Goal: Communication & Community: Answer question/provide support

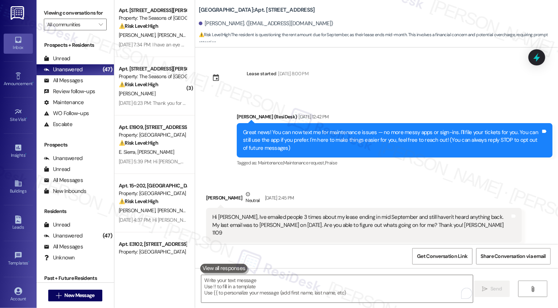
scroll to position [25, 0]
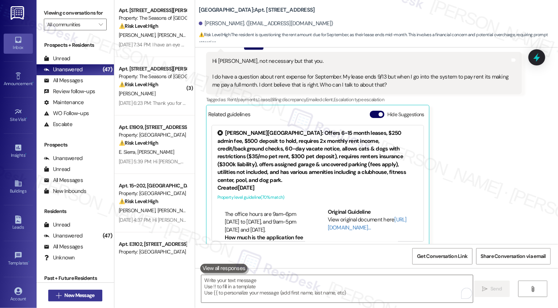
click at [72, 297] on span "New Message" at bounding box center [79, 295] width 30 height 8
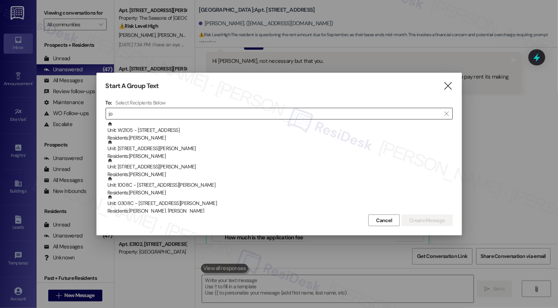
click at [133, 114] on input "jo" at bounding box center [275, 113] width 332 height 10
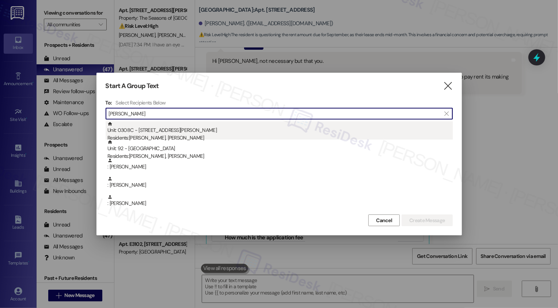
type input "[PERSON_NAME]"
click at [174, 135] on div "Residents: [PERSON_NAME], [PERSON_NAME]" at bounding box center [279, 138] width 345 height 8
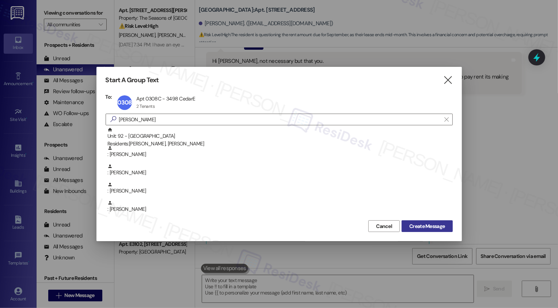
click at [428, 229] on span "Create Message" at bounding box center [426, 226] width 35 height 8
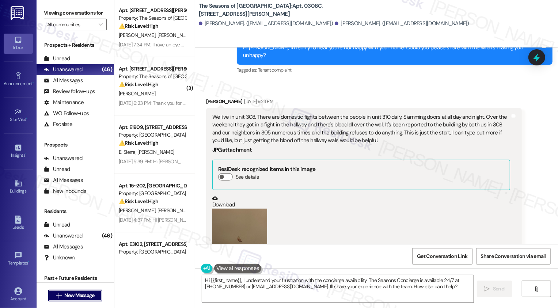
scroll to position [880, 0]
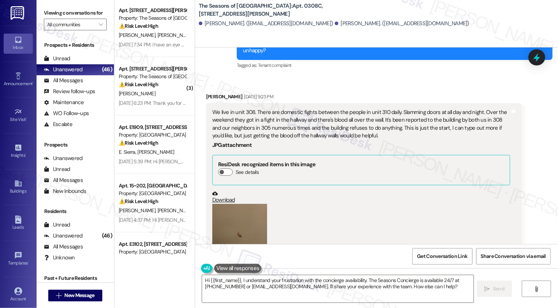
click at [244, 222] on button "Zoom image" at bounding box center [239, 240] width 55 height 73
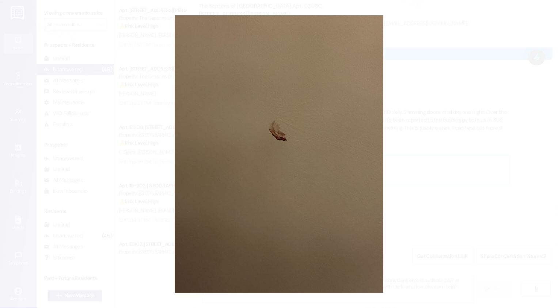
click at [417, 174] on button "Unzoom image" at bounding box center [279, 154] width 558 height 308
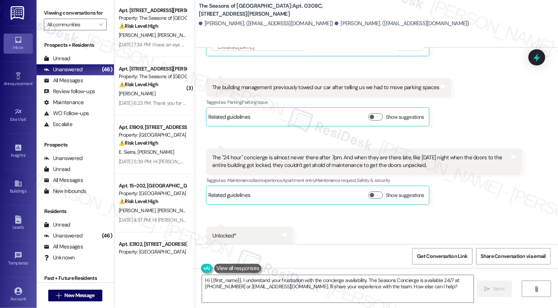
scroll to position [1428, 0]
click at [480, 186] on div "[PERSON_NAME] [DATE] 9:26 PM The "24 hour" concierge is almost never there afte…" at bounding box center [364, 175] width 316 height 56
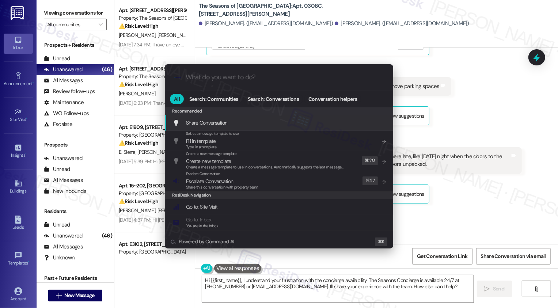
click at [497, 196] on div ".cls-1{fill:#0a055f;}.cls-2{fill:#0cc4c4;} resideskLogoBlueOrange All Search: C…" at bounding box center [279, 154] width 558 height 308
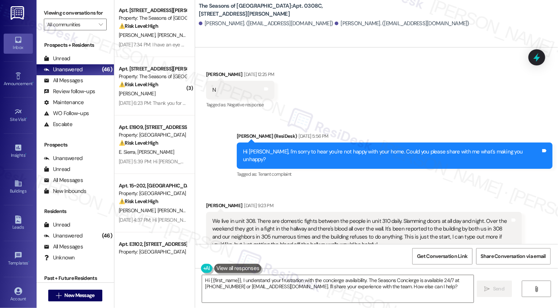
scroll to position [808, 0]
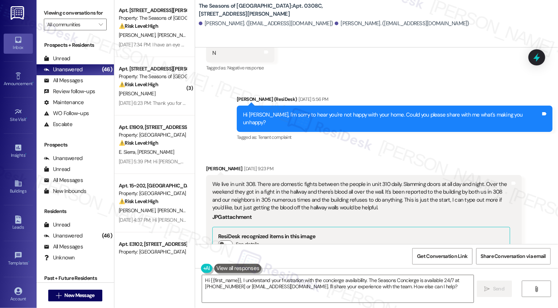
click at [258, 95] on div "[PERSON_NAME] (ResiDesk) [DATE] 5:56 PM" at bounding box center [395, 100] width 316 height 10
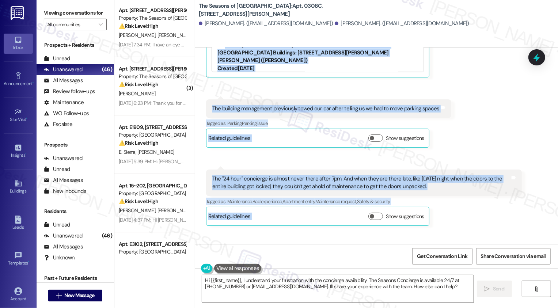
scroll to position [1428, 0]
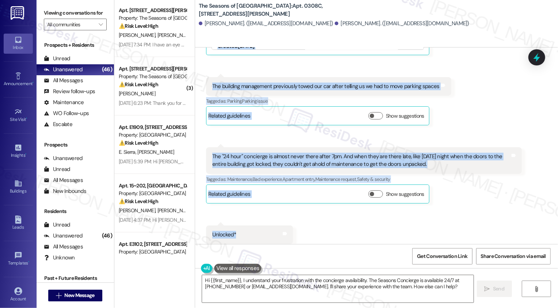
drag, startPoint x: 258, startPoint y: 90, endPoint x: 237, endPoint y: 221, distance: 132.8
click at [237, 221] on div "Lease started [DATE] 7:00 PM Survey, sent via SMS Residesk Automated Survey [DA…" at bounding box center [376, 145] width 363 height 197
copy div "[PERSON_NAME] (ResiDesk) [DATE] 5:56 PM Hi [PERSON_NAME], I'm sorry to hear you…"
click at [225, 281] on textarea "Hi {{first_name}}, I understand your frustration with the concierge availabilit…" at bounding box center [337, 288] width 271 height 27
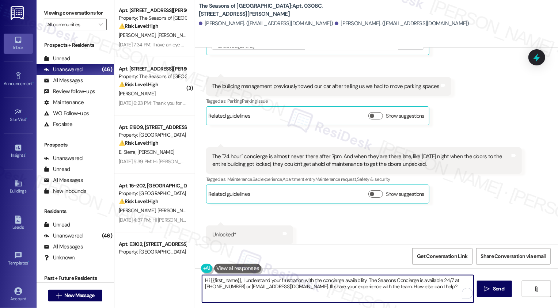
click at [237, 285] on textarea "Hi {{first_name}}, I understand your frustration with the concierge availabilit…" at bounding box center [337, 288] width 271 height 27
type textarea "Hi {{first_name}}, I understand your frustration with the concierge availabilit…"
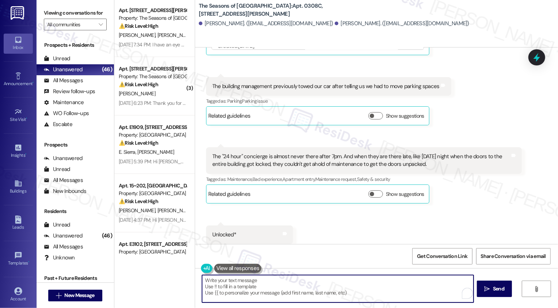
paste textarea "NOT_ALLOWED"
type textarea "NOT_ALLOWED"
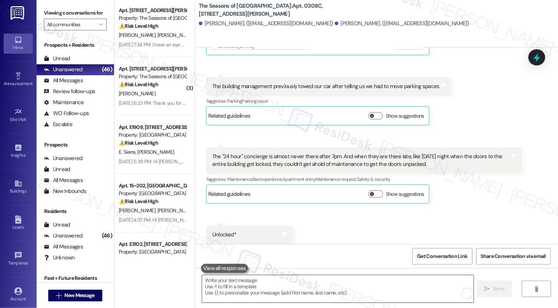
click at [235, 285] on textarea "To enrich screen reader interactions, please activate Accessibility in Grammarl…" at bounding box center [337, 288] width 271 height 27
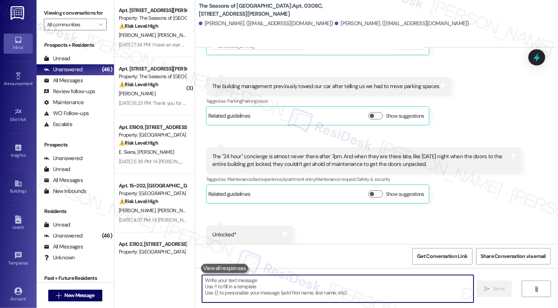
paste textarea "Hi [PERSON_NAME], thank you for sharing all of this with me. I hear your concer…"
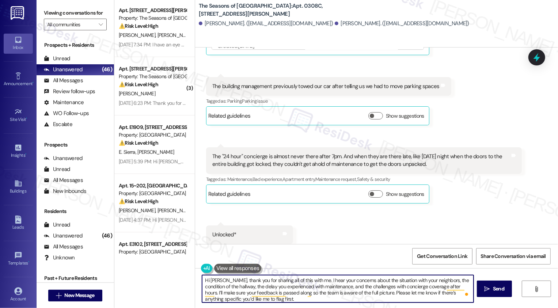
drag, startPoint x: 227, startPoint y: 287, endPoint x: 291, endPoint y: 287, distance: 64.7
click at [291, 287] on textarea "Hi [PERSON_NAME], thank you for sharing all of this with me. I hear your concer…" at bounding box center [337, 288] width 271 height 27
click at [327, 288] on textarea "Hi [PERSON_NAME], thank you for sharing all of this with me. I hear your concer…" at bounding box center [337, 288] width 271 height 27
click at [303, 293] on textarea "Hi [PERSON_NAME], thank you for sharing all of this with me. I hear your concer…" at bounding box center [337, 288] width 271 height 27
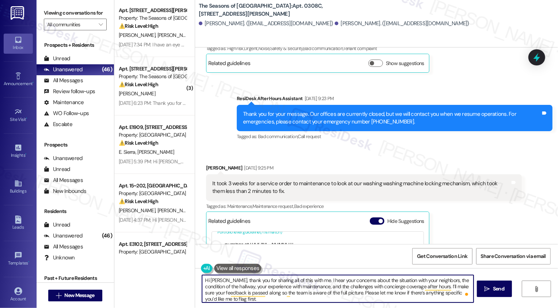
scroll to position [1124, 0]
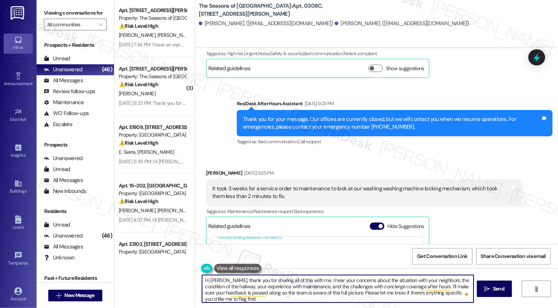
click at [299, 286] on textarea "Hi [PERSON_NAME], thank you for sharing all of this with me. I hear your concer…" at bounding box center [337, 288] width 271 height 27
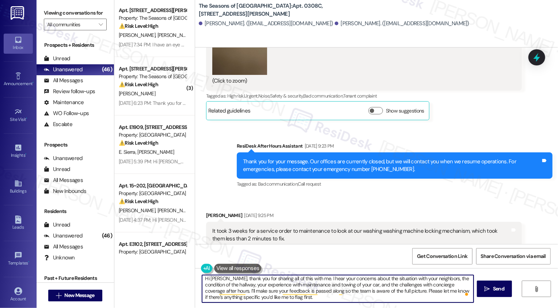
scroll to position [0, 0]
click at [350, 281] on textarea "Hi [PERSON_NAME], thank you for sharing all of this with me. I hear your concer…" at bounding box center [337, 288] width 271 height 27
click at [347, 278] on textarea "Hi [PERSON_NAME], thank you for sharing all of this with me. I hear your concer…" at bounding box center [337, 288] width 271 height 27
click at [346, 283] on textarea "Hi [PERSON_NAME], thank you for sharing all of this with me. I hear your concer…" at bounding box center [337, 288] width 271 height 27
click at [305, 285] on textarea "Hi [PERSON_NAME], thank you for sharing all of this with me. I hear your concer…" at bounding box center [337, 288] width 271 height 27
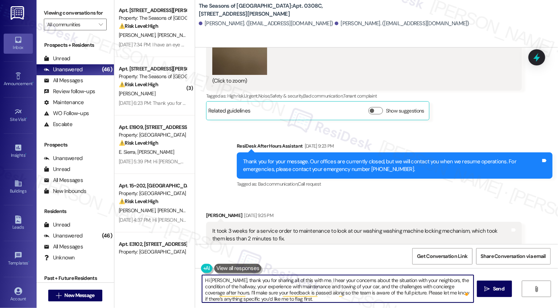
click at [306, 287] on textarea "Hi [PERSON_NAME], thank you for sharing all of this with me. I hear your concer…" at bounding box center [337, 288] width 271 height 27
click at [286, 278] on textarea "Hi [PERSON_NAME], thank you for sharing all of this with me. I hear your concer…" at bounding box center [337, 288] width 271 height 27
click at [304, 278] on textarea "Hi [PERSON_NAME], thank you for sharing all of this with me. I hear your concer…" at bounding box center [337, 288] width 271 height 27
click at [239, 283] on textarea "Hi [PERSON_NAME], thank you for sharing all of this with me. I hear your concer…" at bounding box center [337, 288] width 271 height 27
click at [267, 290] on textarea "Hi [PERSON_NAME], thank you for sharing all of this with me. I hear your concer…" at bounding box center [337, 288] width 271 height 27
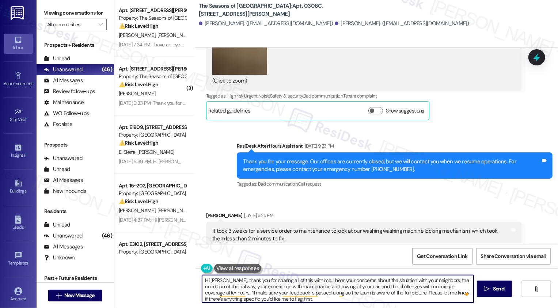
click at [342, 282] on textarea "Hi [PERSON_NAME], thank you for sharing all of this with me. I hear your concer…" at bounding box center [337, 288] width 271 height 27
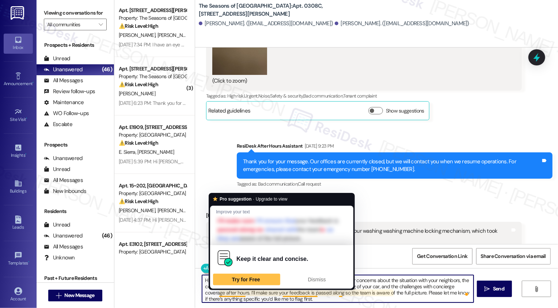
click at [259, 287] on div "Keep it clear and concise. Try for Free Dismiss" at bounding box center [281, 266] width 143 height 43
click at [257, 293] on textarea "Hi [PERSON_NAME], thank you for sharing all of this with me. I hear your concer…" at bounding box center [337, 288] width 271 height 27
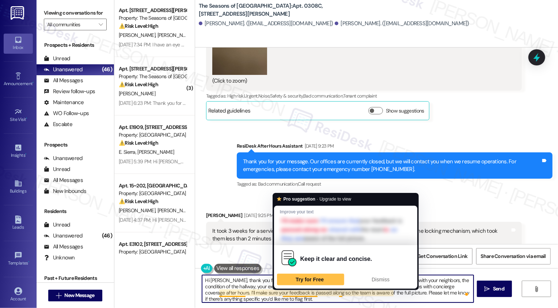
click at [292, 289] on textarea "Hi [PERSON_NAME], thank you for sharing all of this with me. I hear your concer…" at bounding box center [337, 288] width 271 height 27
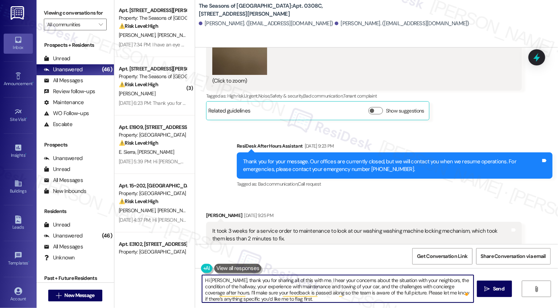
click at [246, 285] on textarea "Hi [PERSON_NAME], thank you for sharing all of this with me. I hear your concer…" at bounding box center [337, 288] width 271 height 27
click at [360, 288] on textarea "Hi [PERSON_NAME], thank you for sharing all of this with me. I hear your concer…" at bounding box center [337, 288] width 271 height 27
click at [310, 300] on textarea "Hi [PERSON_NAME], thank you for sharing all of this with me. I hear your concer…" at bounding box center [337, 288] width 271 height 27
drag, startPoint x: 390, startPoint y: 292, endPoint x: 397, endPoint y: 308, distance: 17.7
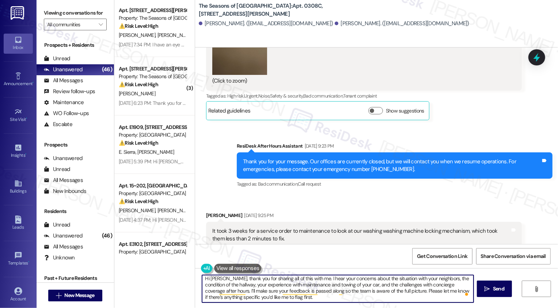
click at [397, 308] on div "Hi [PERSON_NAME], thank you for sharing all of this with me. I hear your concer…" at bounding box center [376, 295] width 363 height 55
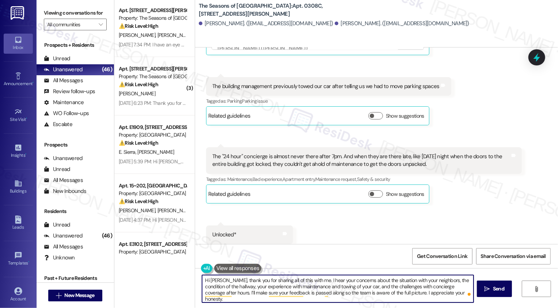
scroll to position [1421, 0]
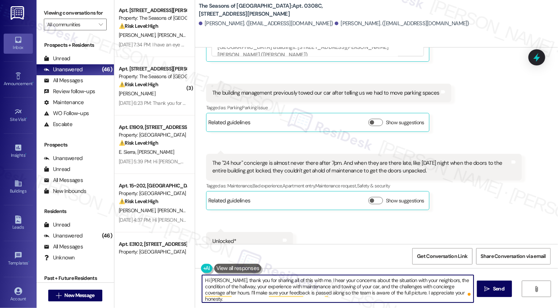
type textarea "Hi [PERSON_NAME], thank you for sharing all of this with me. I hear your concer…"
click at [315, 159] on div "The "24 hour" concierge is almost never there after 7pm. And when they are ther…" at bounding box center [361, 167] width 298 height 16
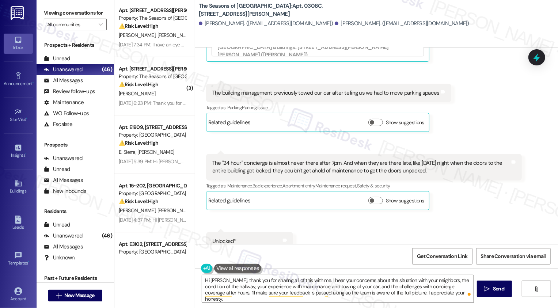
scroll to position [1428, 0]
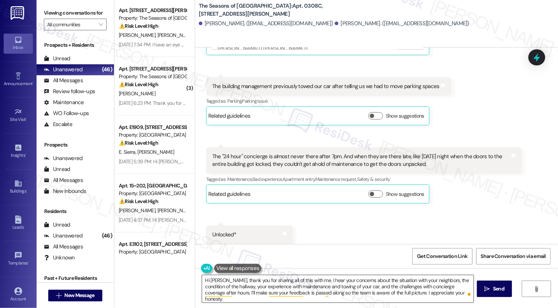
click at [218, 289] on textarea "Hi [PERSON_NAME], thank you for sharing all of this with me. I hear your concer…" at bounding box center [337, 288] width 271 height 27
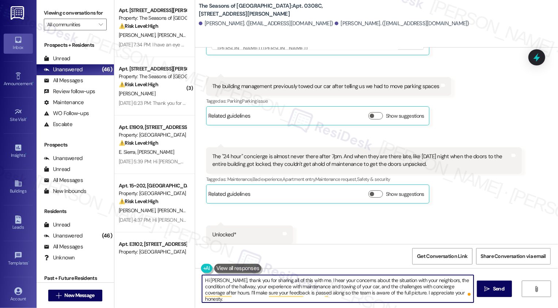
click at [273, 289] on textarea "Hi [PERSON_NAME], thank you for sharing all of this with me. I hear your concer…" at bounding box center [337, 288] width 271 height 27
click at [321, 289] on textarea "Hi [PERSON_NAME], thank you for sharing all of this with me. I hear your concer…" at bounding box center [337, 288] width 271 height 27
click at [355, 289] on textarea "Hi [PERSON_NAME], thank you for sharing all of this with me. I hear your concer…" at bounding box center [337, 288] width 271 height 27
click at [407, 287] on textarea "Hi [PERSON_NAME], thank you for sharing all of this with me. I hear your concer…" at bounding box center [337, 288] width 271 height 27
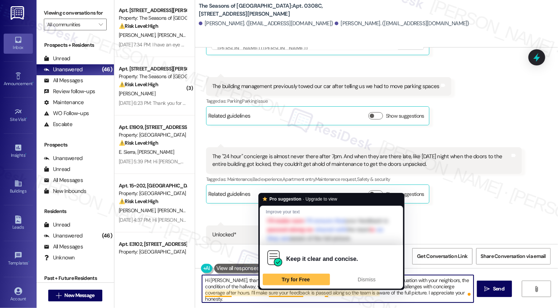
click at [332, 294] on textarea "Hi [PERSON_NAME], thank you for sharing all of this with me. I hear your concer…" at bounding box center [337, 288] width 271 height 27
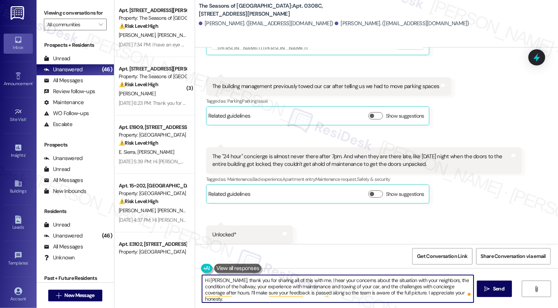
click at [443, 293] on textarea "Hi [PERSON_NAME], thank you for sharing all of this with me. I hear your concer…" at bounding box center [337, 288] width 271 height 27
click at [500, 288] on span "Send" at bounding box center [498, 289] width 11 height 8
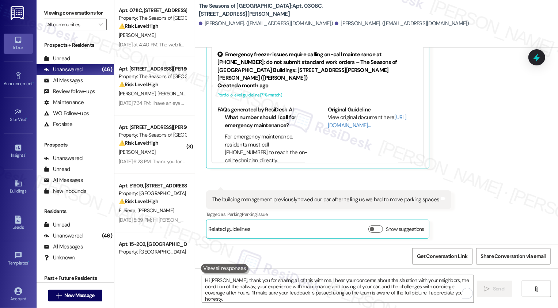
scroll to position [1494, 0]
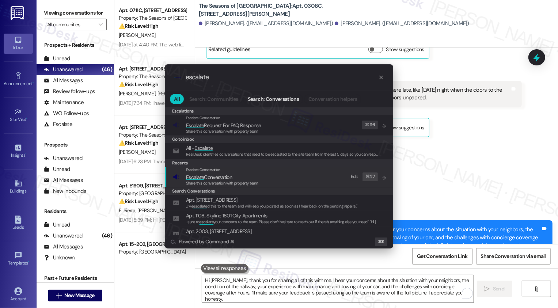
type input "escalate"
click at [219, 181] on span "Share this conversation with property team" at bounding box center [222, 182] width 72 height 5
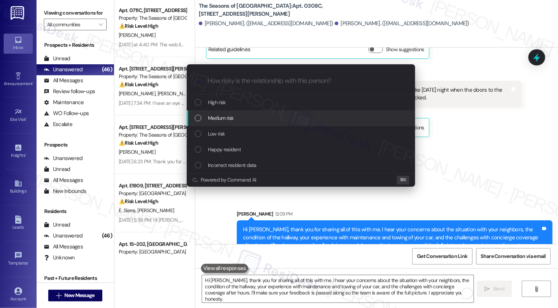
click at [211, 113] on div "Medium risk" at bounding box center [301, 118] width 228 height 16
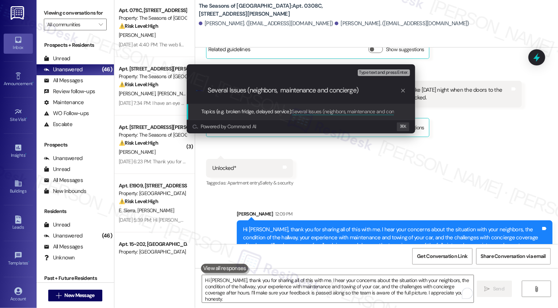
click at [283, 90] on input "Several Issues (neighbors, maintenance and concierge)" at bounding box center [303, 91] width 192 height 8
type input "Several Issues (neighbors, maintenance and concierge)"
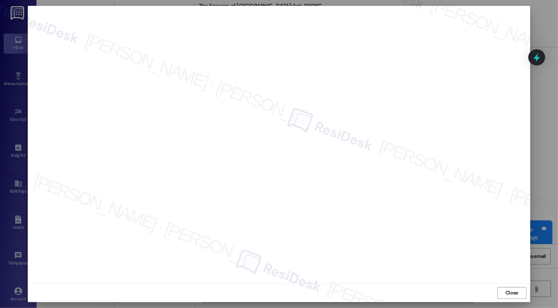
scroll to position [0, 0]
click at [505, 294] on button "Close" at bounding box center [511, 293] width 29 height 12
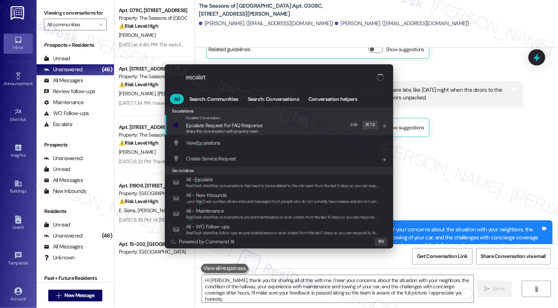
type input "escalate"
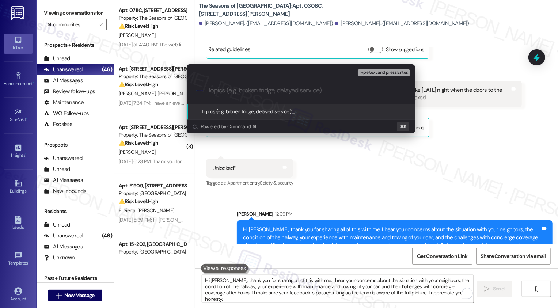
paste input "Several Issues (neighbors, maintenance and concierge)"
type input "Several Issues (neighbors, maintenance and concierge)"
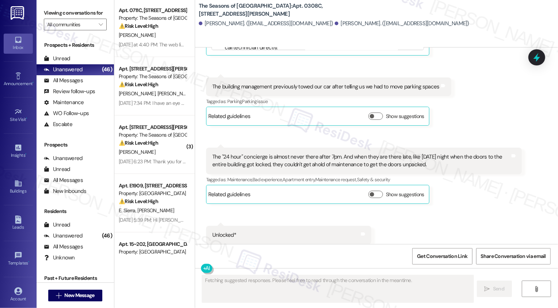
scroll to position [1505, 0]
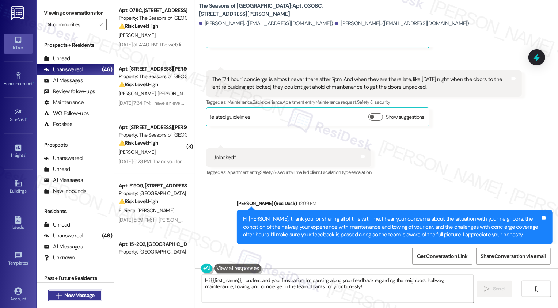
click at [84, 294] on span "New Message" at bounding box center [79, 295] width 30 height 8
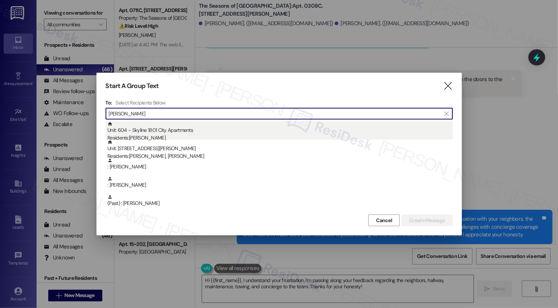
type input "[PERSON_NAME]"
click at [146, 134] on div "Residents: [DEMOGRAPHIC_DATA][PERSON_NAME]" at bounding box center [279, 138] width 345 height 8
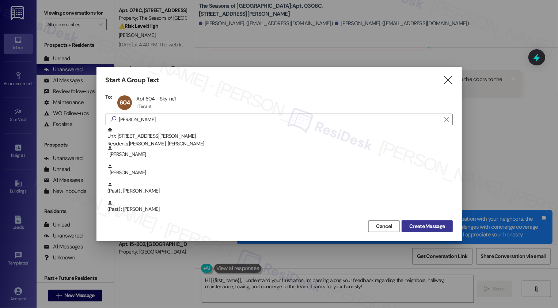
click at [428, 230] on button "Create Message" at bounding box center [426, 226] width 51 height 12
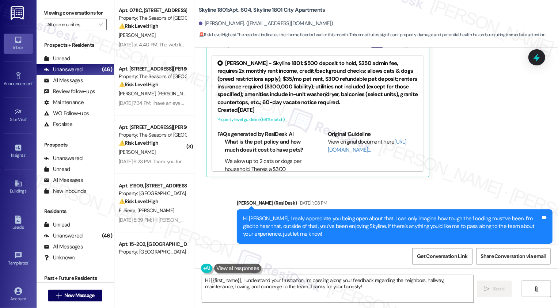
scroll to position [70, 0]
